Goal: Task Accomplishment & Management: Manage account settings

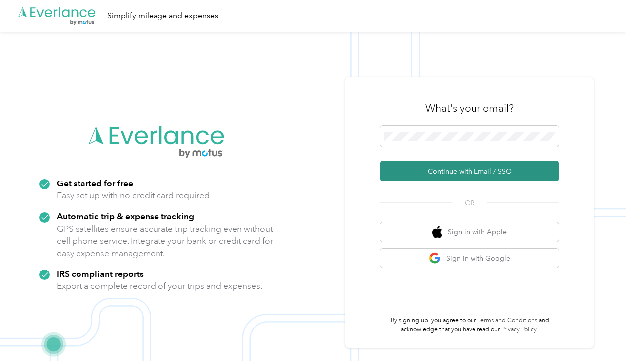
click at [477, 175] on button "Continue with Email / SSO" at bounding box center [469, 170] width 179 height 21
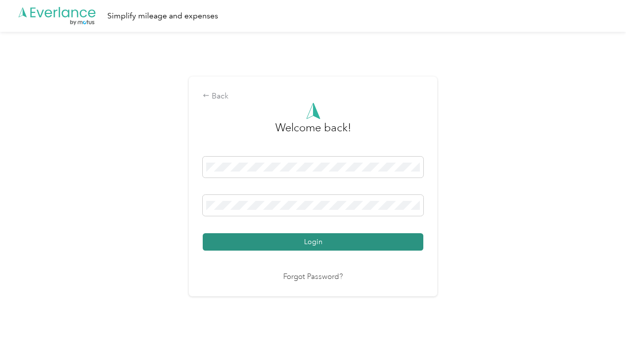
click at [317, 246] on button "Login" at bounding box center [313, 241] width 221 height 17
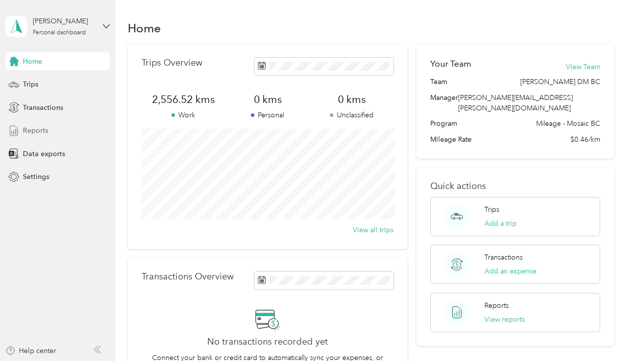
click at [50, 130] on div "Reports" at bounding box center [57, 131] width 104 height 18
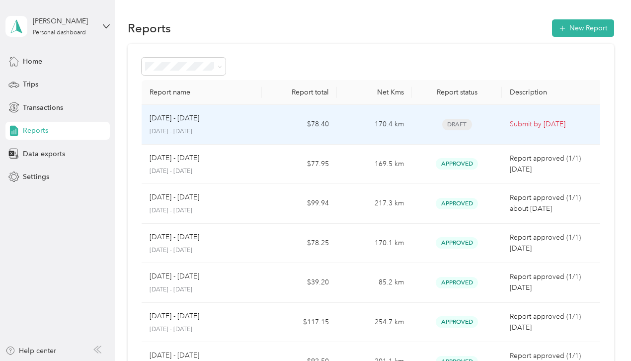
click at [275, 120] on td "$78.40" at bounding box center [299, 125] width 75 height 40
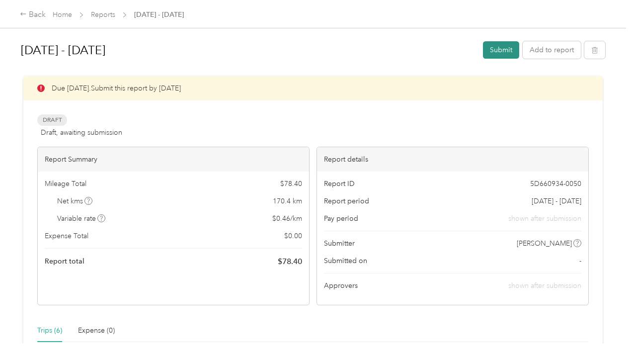
click at [503, 47] on button "Submit" at bounding box center [501, 49] width 36 height 17
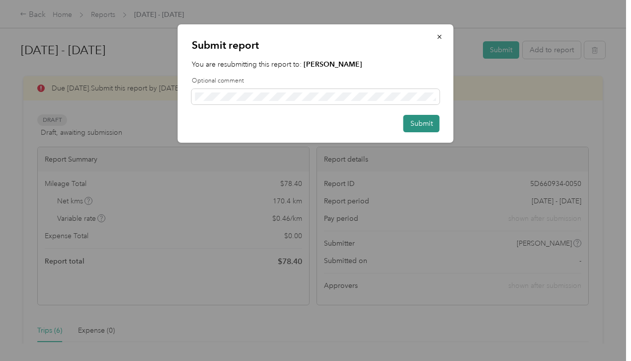
click at [424, 119] on button "Submit" at bounding box center [421, 123] width 36 height 17
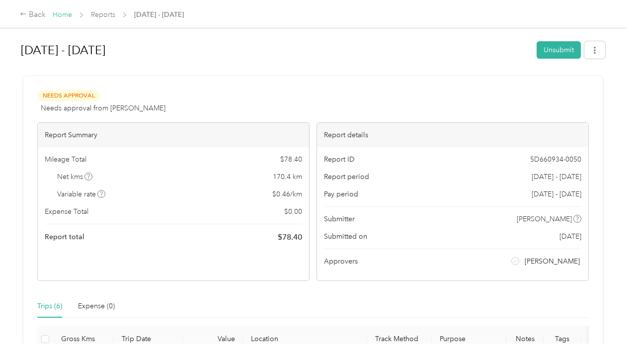
click at [66, 14] on link "Home" at bounding box center [62, 14] width 19 height 8
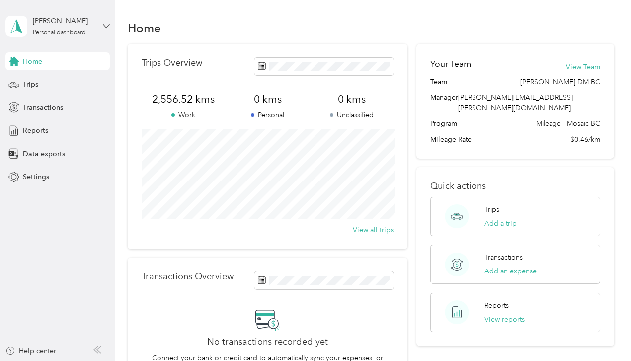
click at [108, 24] on icon at bounding box center [106, 26] width 7 height 7
click at [108, 22] on div "[PERSON_NAME] Personal dashboard" at bounding box center [57, 26] width 104 height 35
click at [43, 79] on div "Log out" at bounding box center [33, 80] width 38 height 10
